Goal: Information Seeking & Learning: Learn about a topic

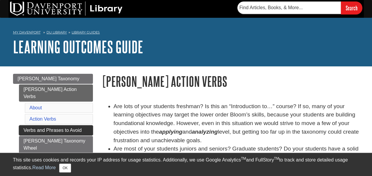
click at [55, 125] on link "Verbs and Phrases to Avoid" at bounding box center [56, 130] width 74 height 10
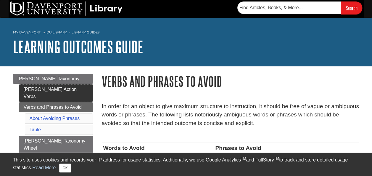
click at [39, 90] on link "[PERSON_NAME] Action Verbs" at bounding box center [56, 92] width 74 height 17
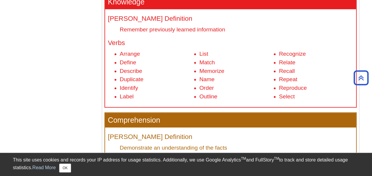
scroll to position [432, 0]
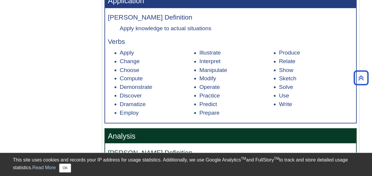
scroll to position [537, 0]
